Goal: Navigation & Orientation: Find specific page/section

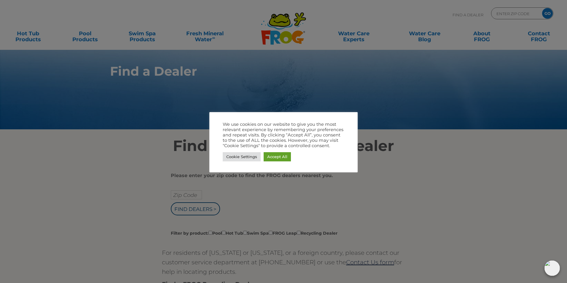
click at [127, 145] on div at bounding box center [283, 141] width 567 height 283
click at [145, 189] on div at bounding box center [283, 141] width 567 height 283
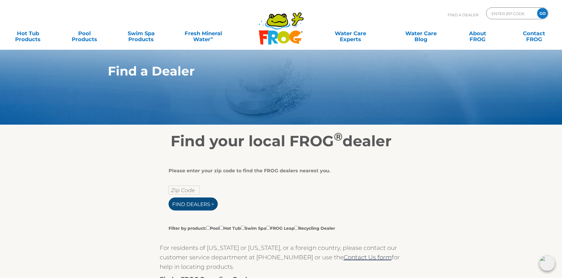
click at [195, 205] on input "Find Dealers >" at bounding box center [193, 204] width 49 height 13
type input "ENTER ZIP CODE"
click at [213, 208] on input "Find Dealers >" at bounding box center [193, 204] width 49 height 13
type input "ENTER ZIP CODE"
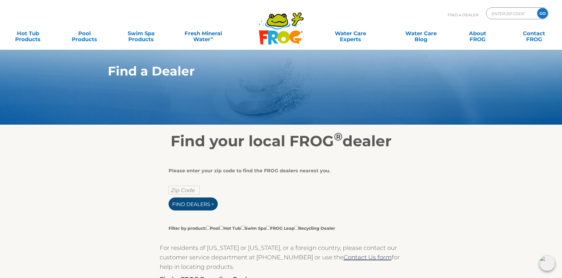
click at [210, 210] on input "Find Dealers >" at bounding box center [193, 204] width 49 height 13
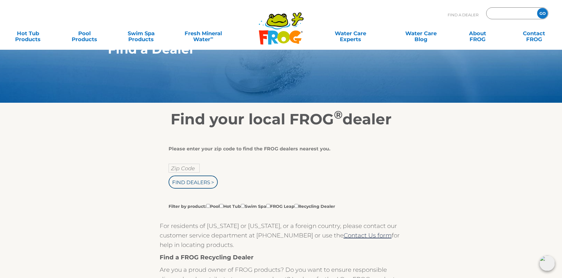
scroll to position [59, 0]
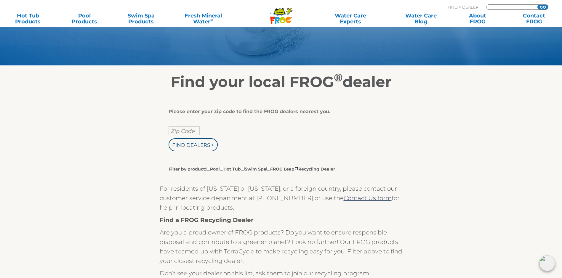
type input "ENTER ZIP CODE"
click at [298, 171] on input "Filter by product: Pool Hot Tub Swim Spa FROG Leap Recycling Dealer" at bounding box center [297, 169] width 4 height 4
checkbox input "true"
click at [223, 171] on input "Filter by product: Pool Hot Tub Swim Spa FROG Leap Recycling Dealer" at bounding box center [222, 169] width 4 height 4
checkbox input "true"
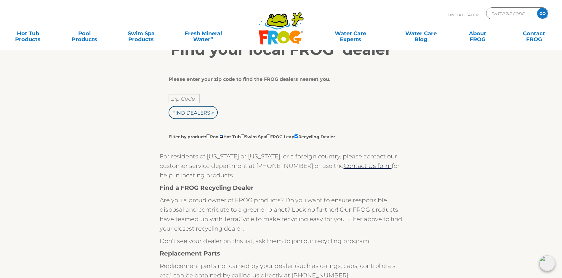
scroll to position [0, 0]
